Goal: Task Accomplishment & Management: Use online tool/utility

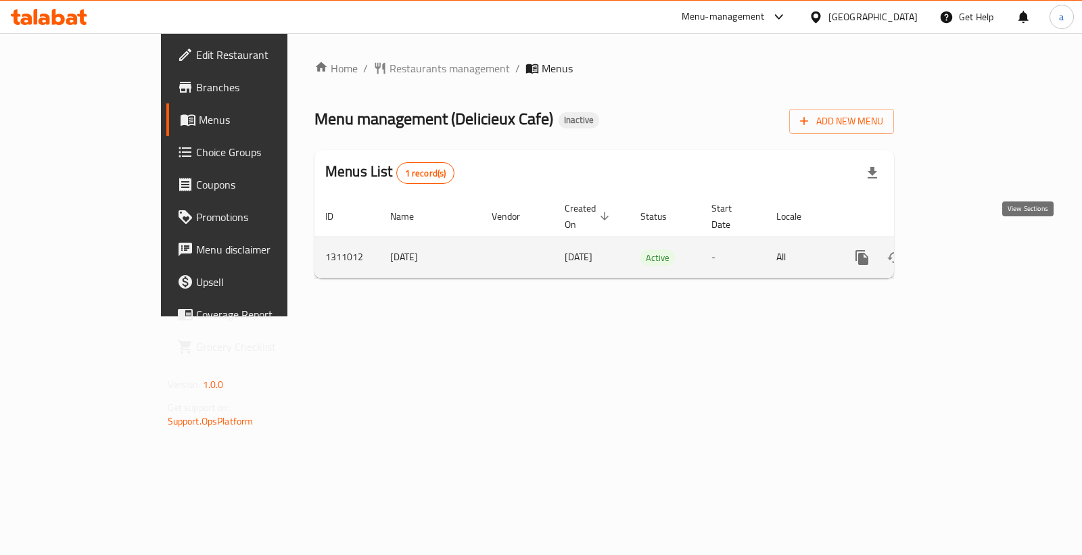
click at [966, 252] on icon "enhanced table" at bounding box center [960, 258] width 12 height 12
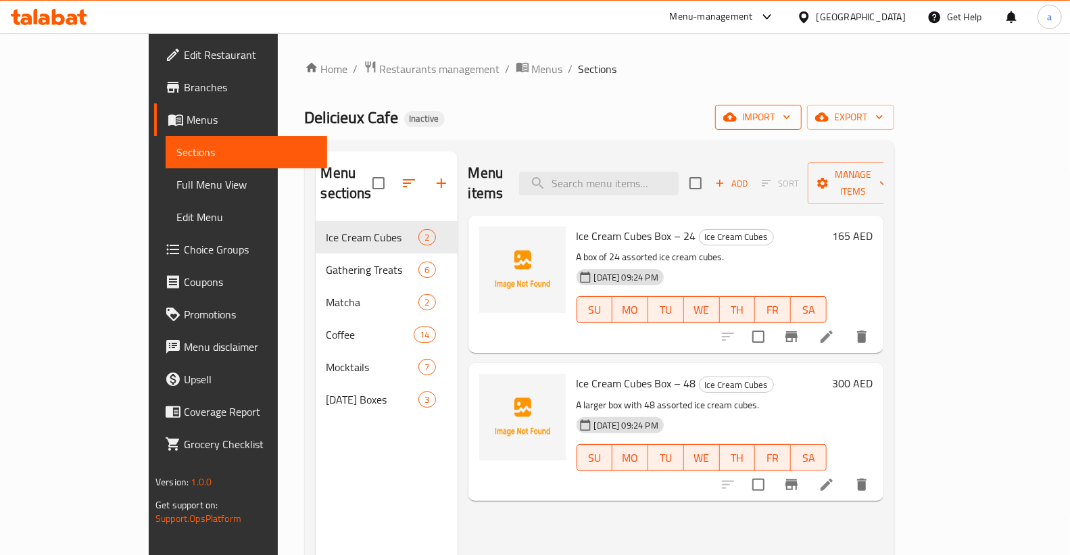
click at [791, 117] on span "import" at bounding box center [758, 117] width 65 height 17
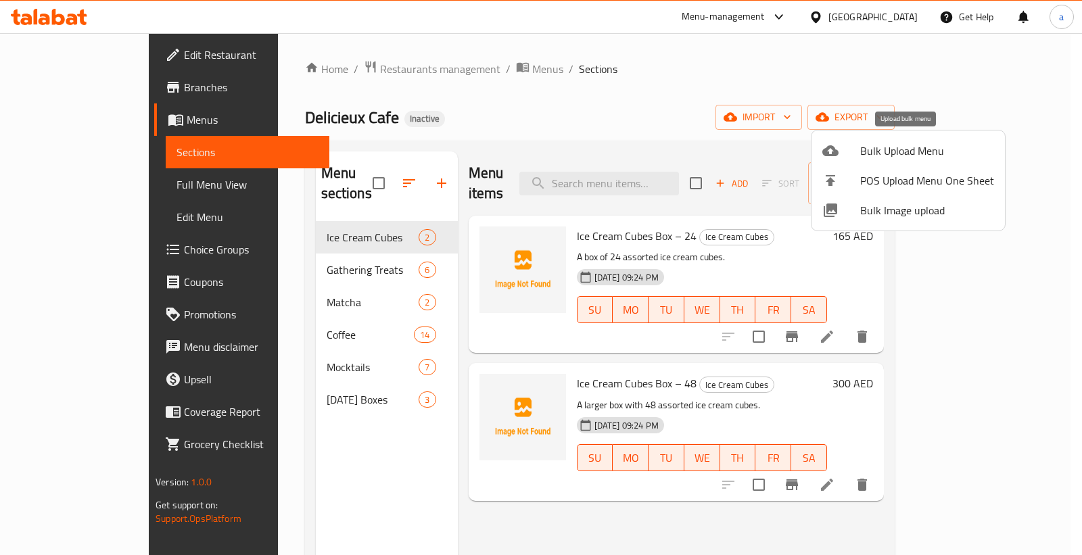
click at [909, 156] on span "Bulk Upload Menu" at bounding box center [927, 151] width 134 height 16
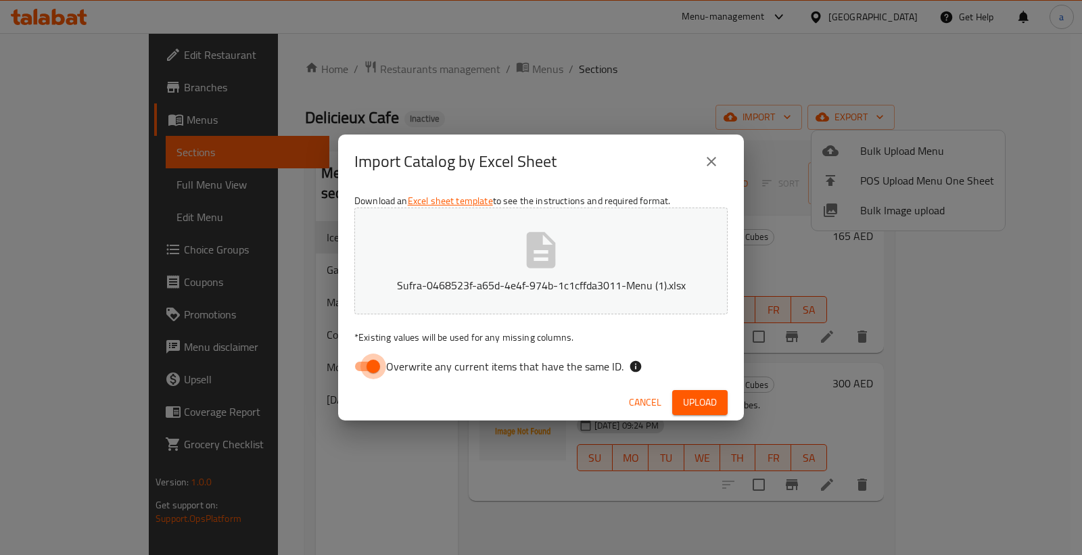
click at [374, 367] on input "Overwrite any current items that have the same ID." at bounding box center [373, 367] width 77 height 26
checkbox input "false"
click at [695, 401] on span "Upload" at bounding box center [700, 402] width 34 height 17
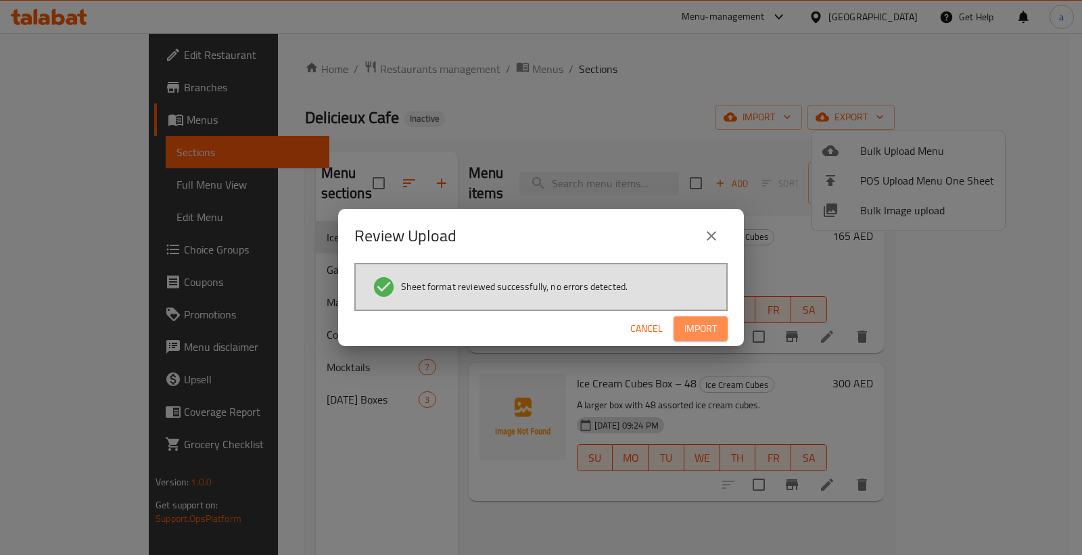
click at [695, 330] on span "Import" at bounding box center [700, 329] width 32 height 17
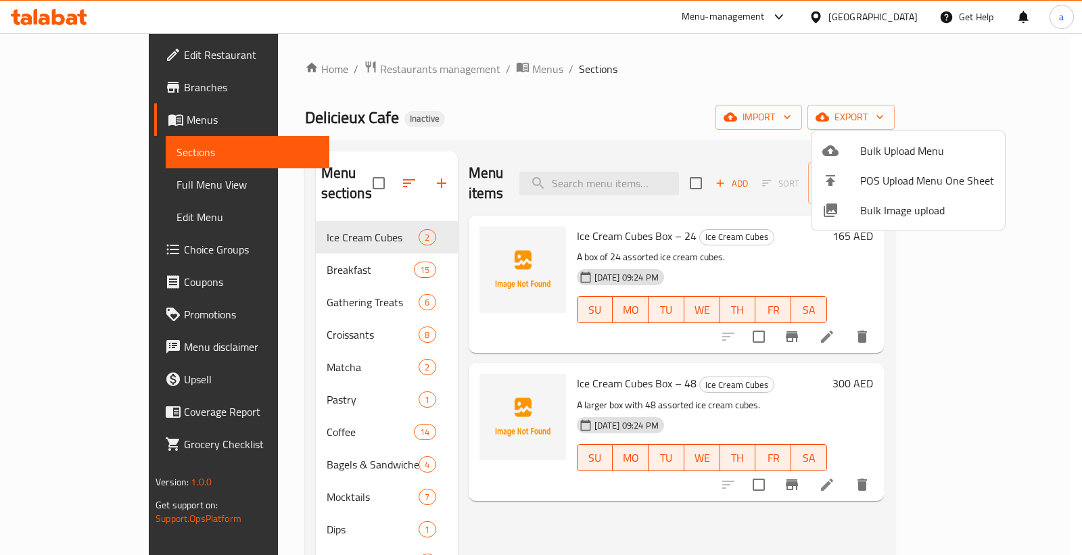
click at [91, 188] on div at bounding box center [541, 277] width 1082 height 555
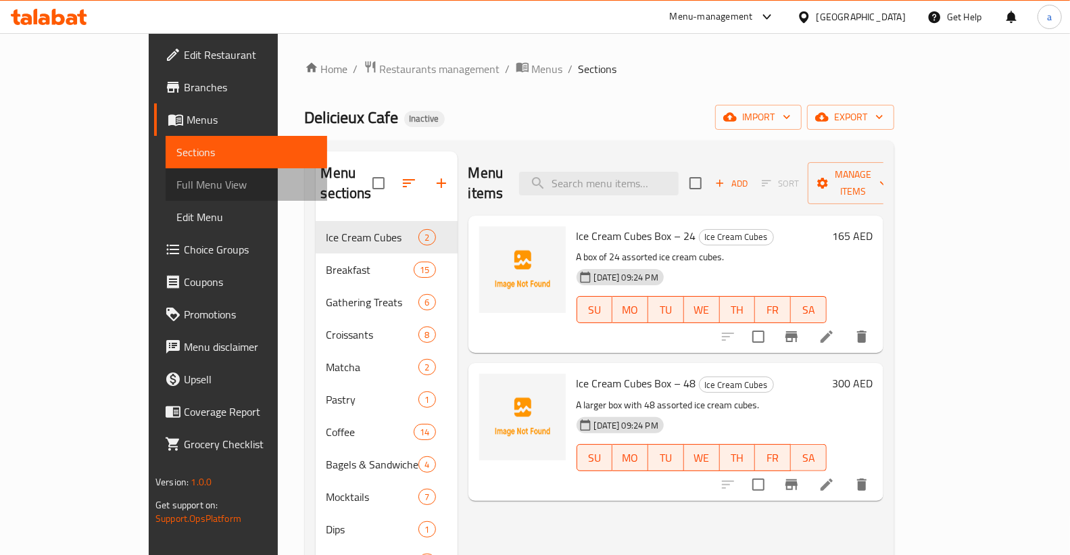
click at [166, 174] on link "Full Menu View" at bounding box center [247, 184] width 162 height 32
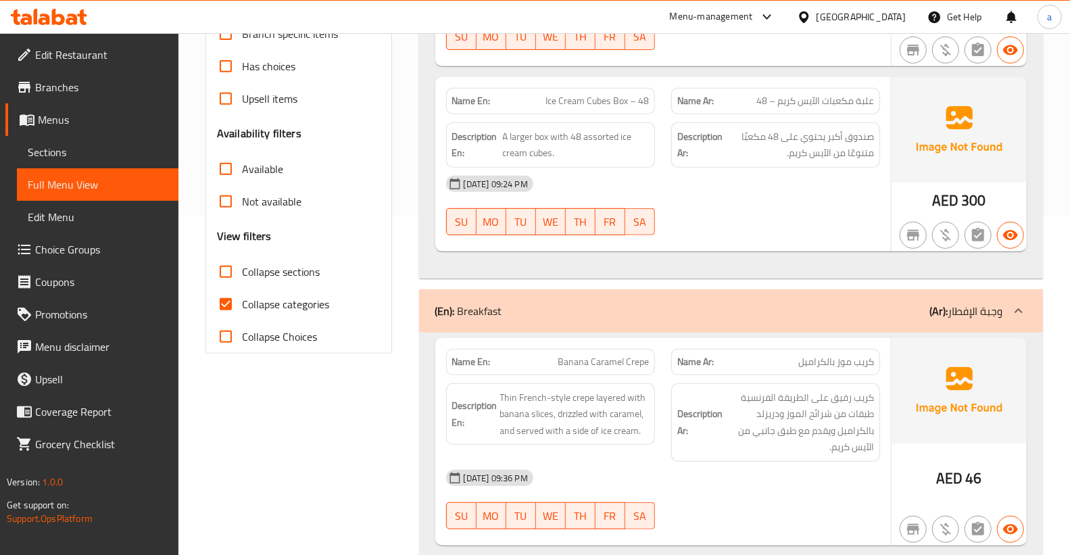
scroll to position [450, 0]
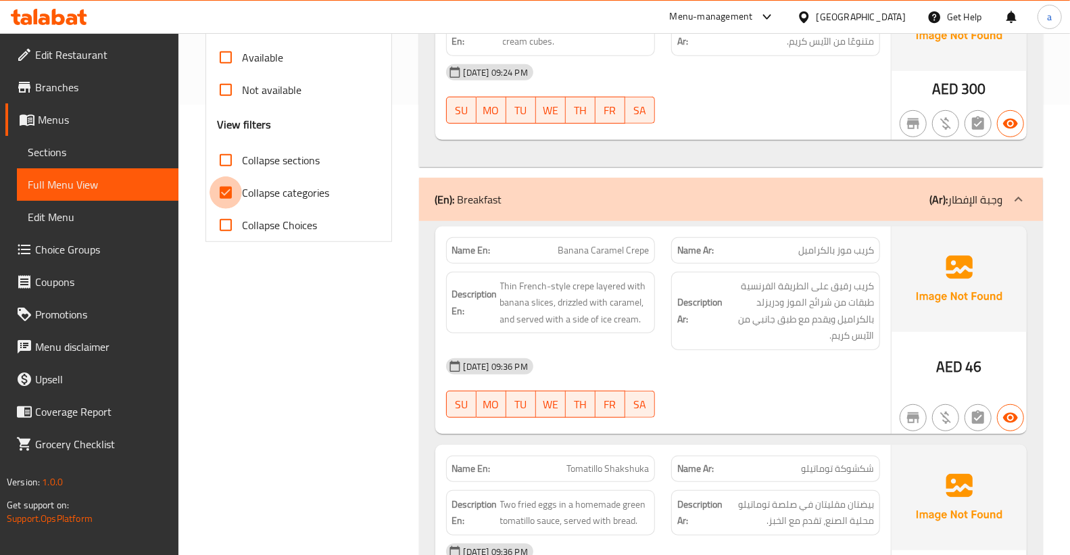
click at [239, 192] on input "Collapse categories" at bounding box center [226, 192] width 32 height 32
checkbox input "false"
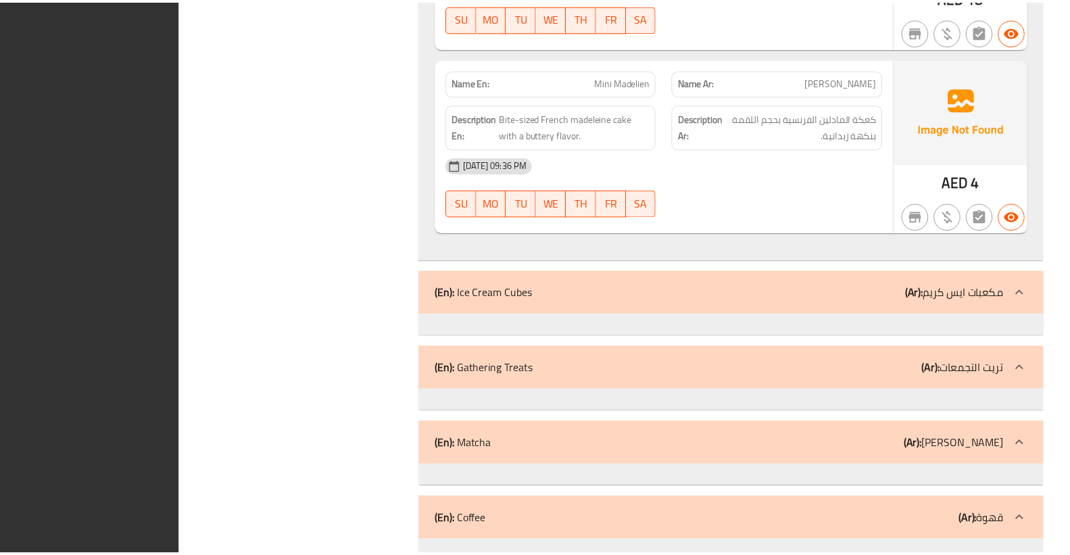
scroll to position [17766, 0]
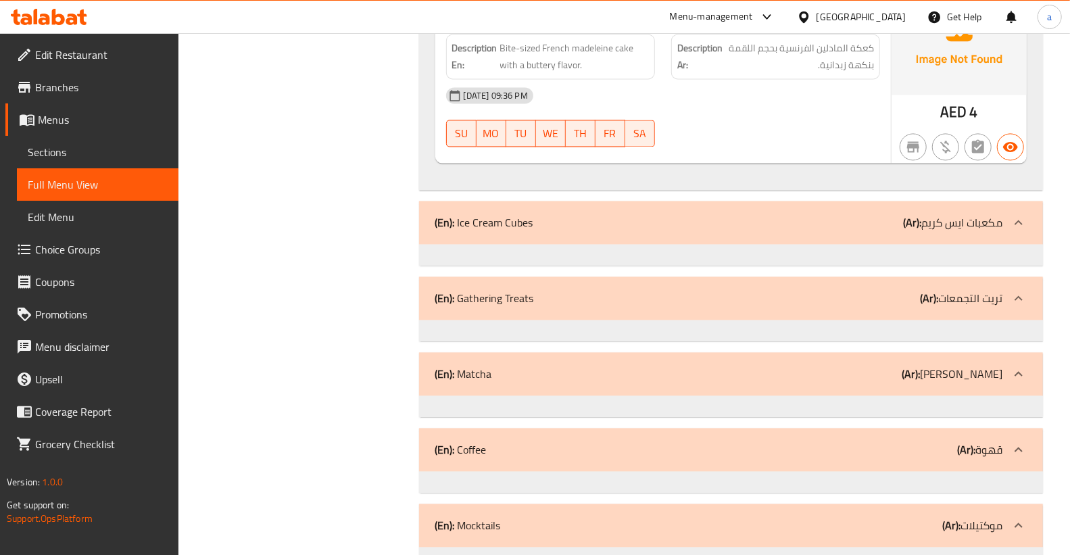
click at [95, 88] on span "Branches" at bounding box center [101, 87] width 133 height 16
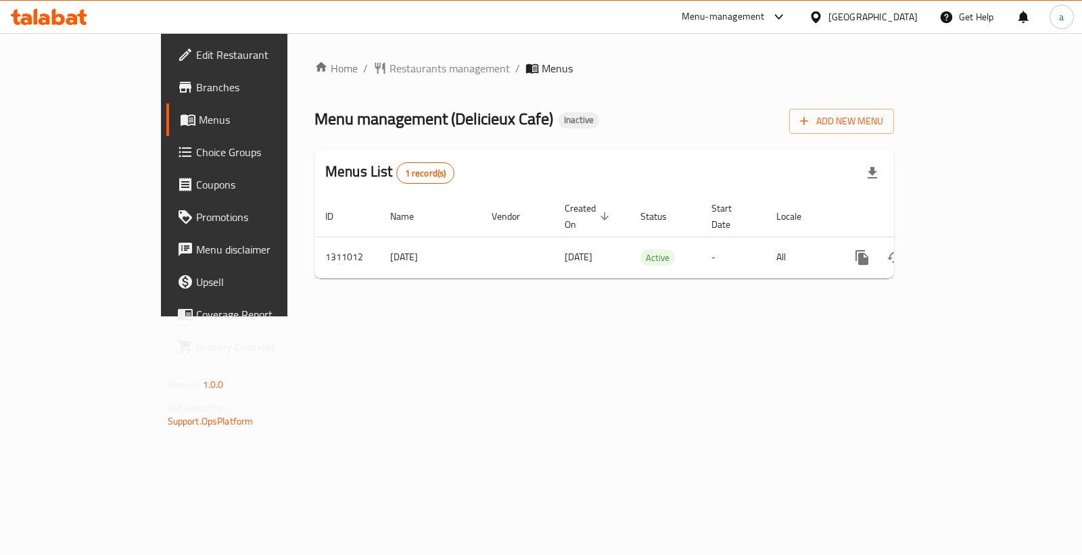
click at [196, 86] on span "Branches" at bounding box center [263, 87] width 135 height 16
